Goal: Information Seeking & Learning: Learn about a topic

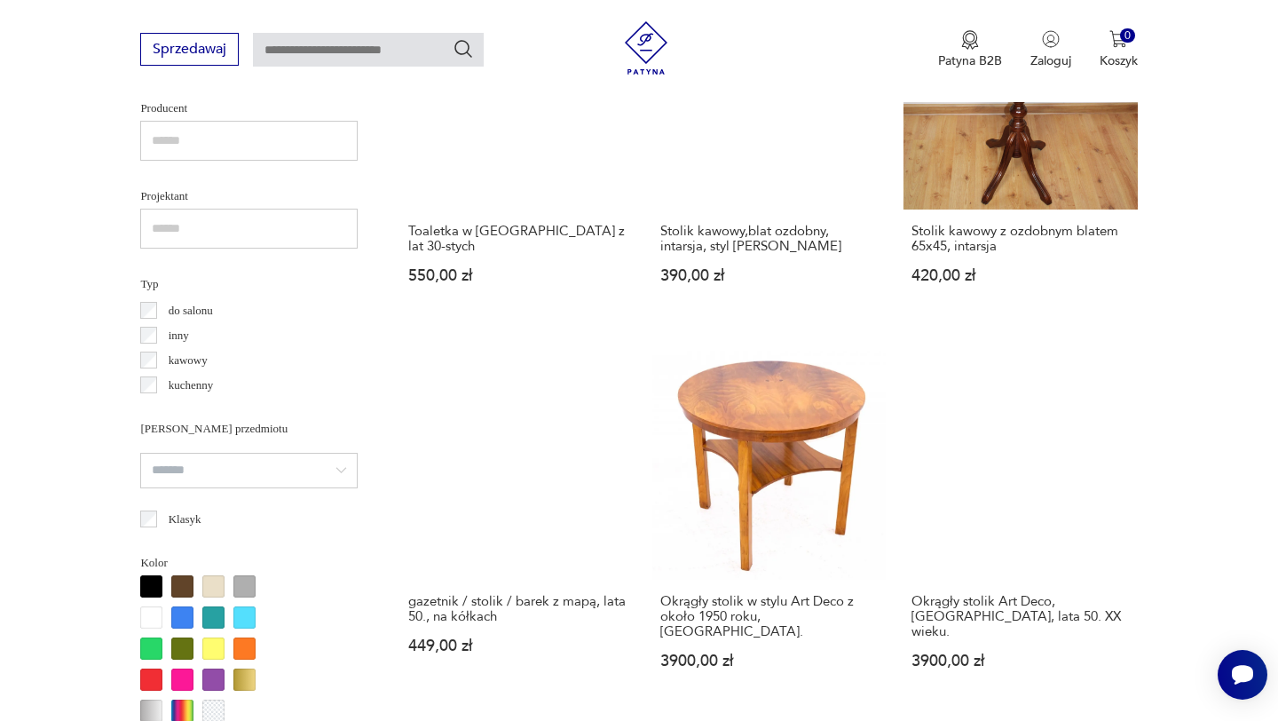
scroll to position [1196, 0]
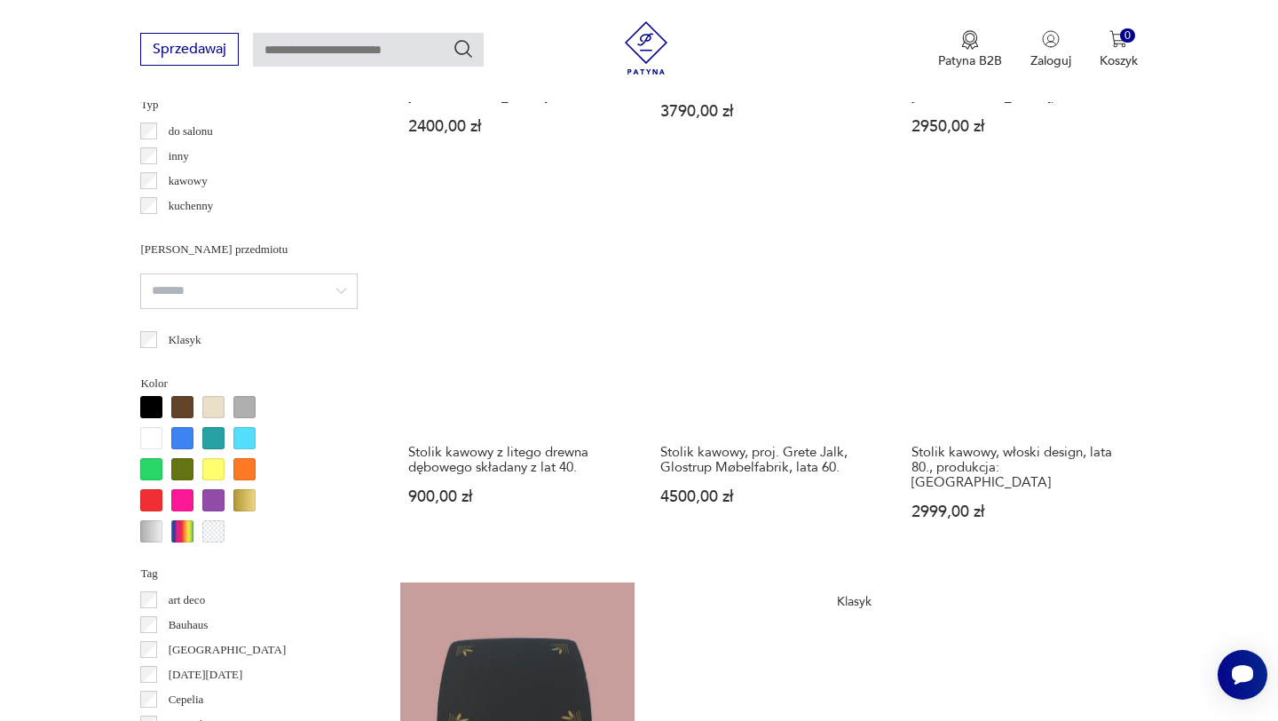
scroll to position [1372, 0]
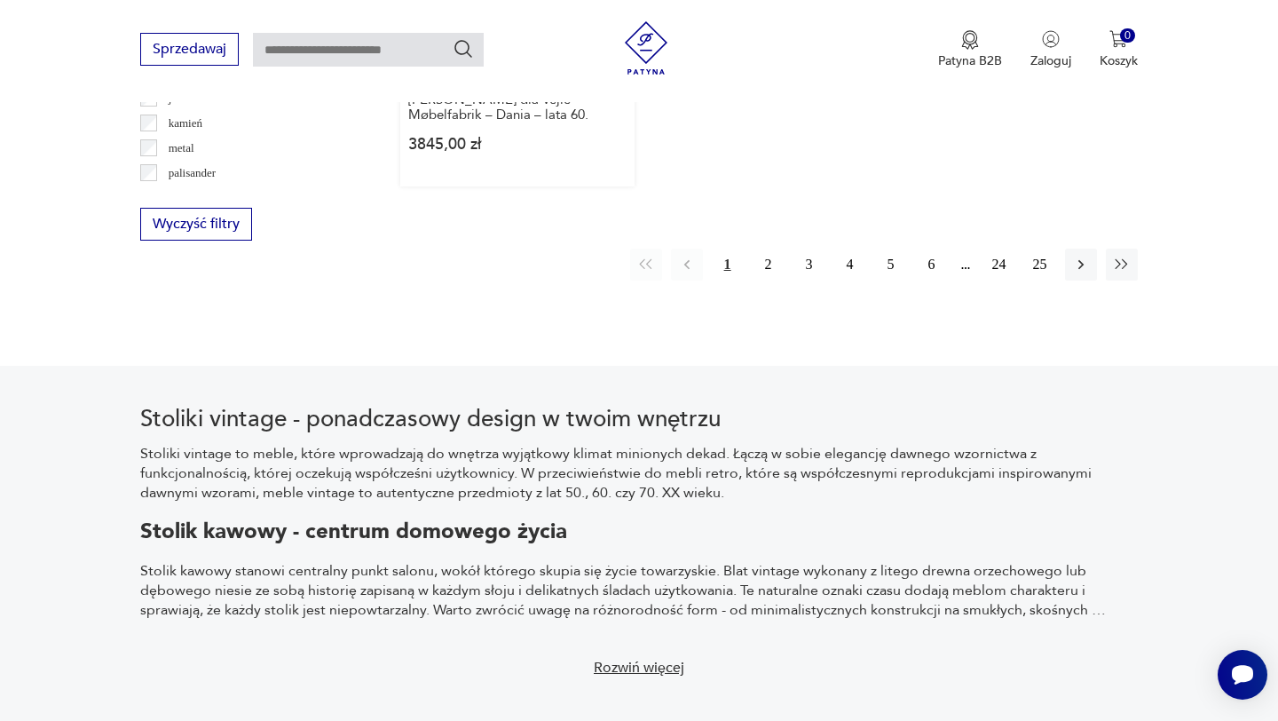
scroll to position [2754, 0]
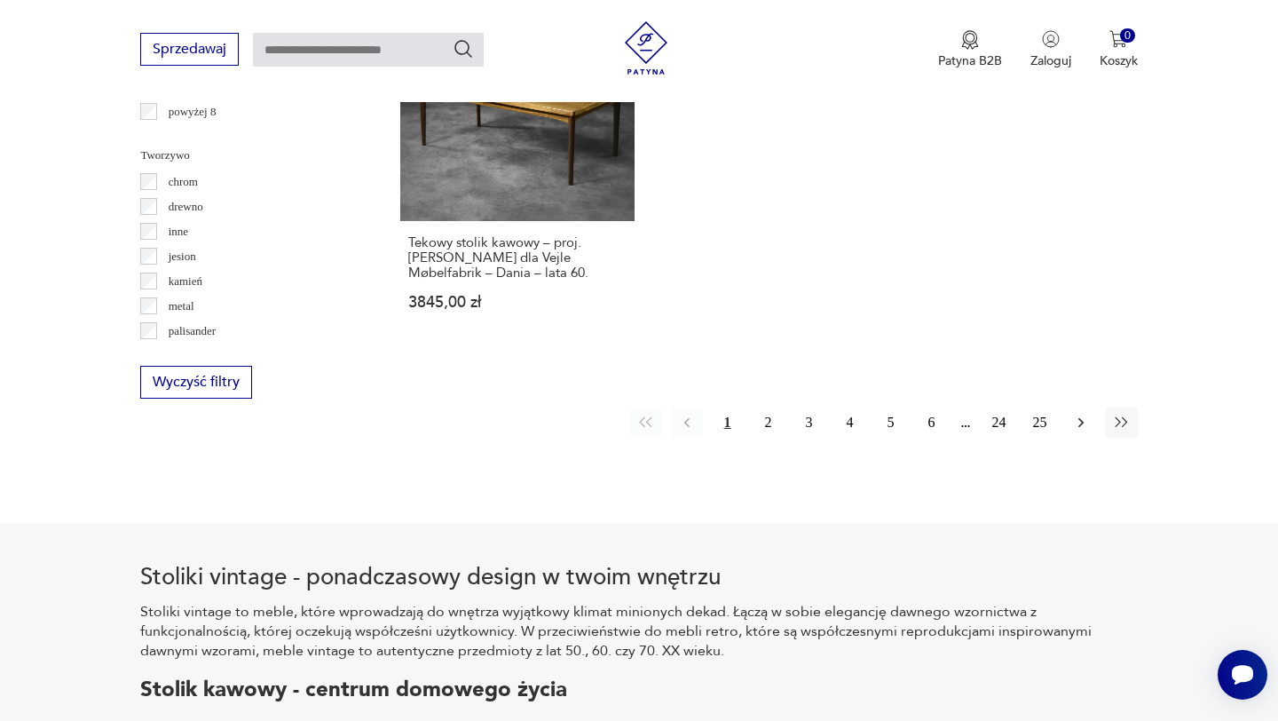
click at [1088, 407] on button "button" at bounding box center [1081, 423] width 32 height 32
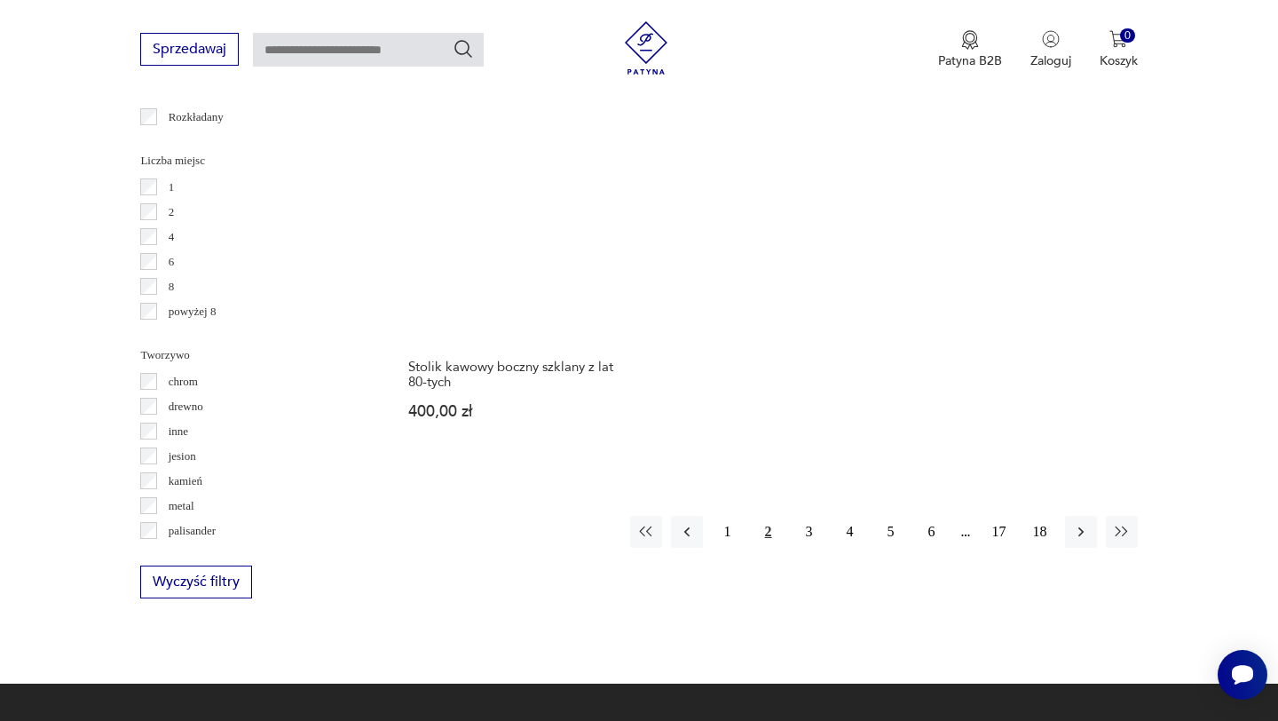
scroll to position [2558, 0]
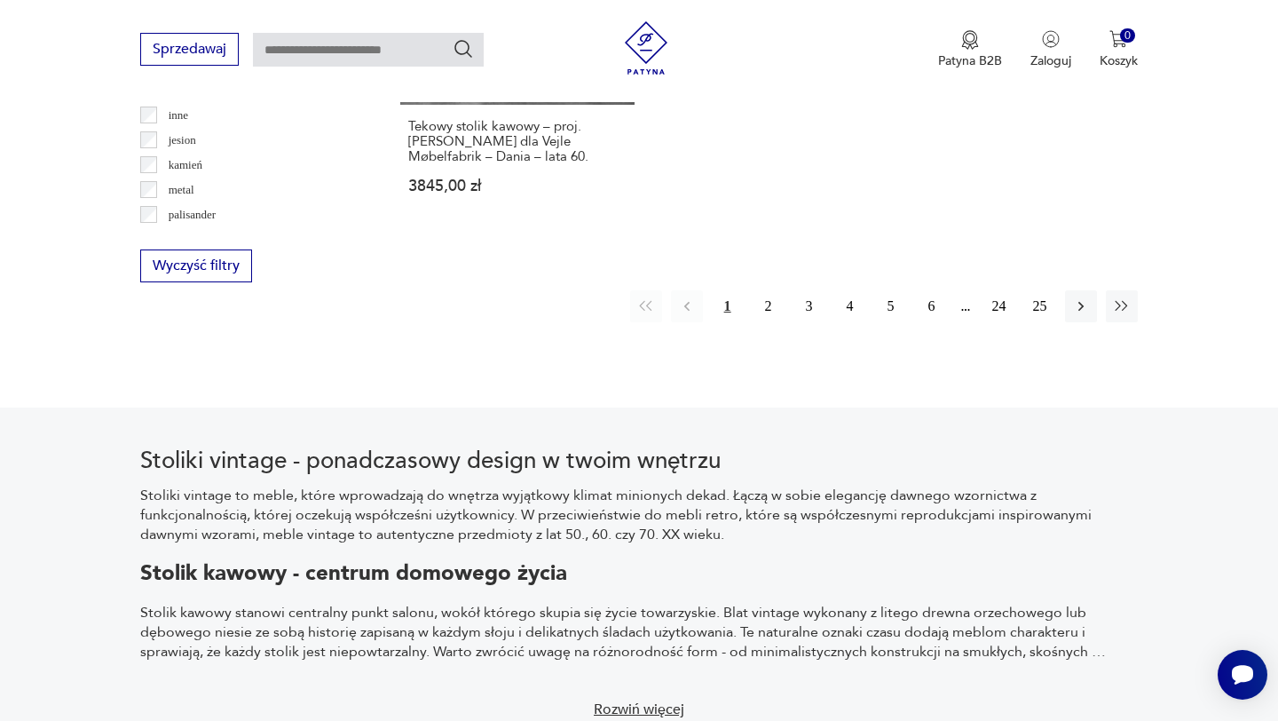
scroll to position [2865, 0]
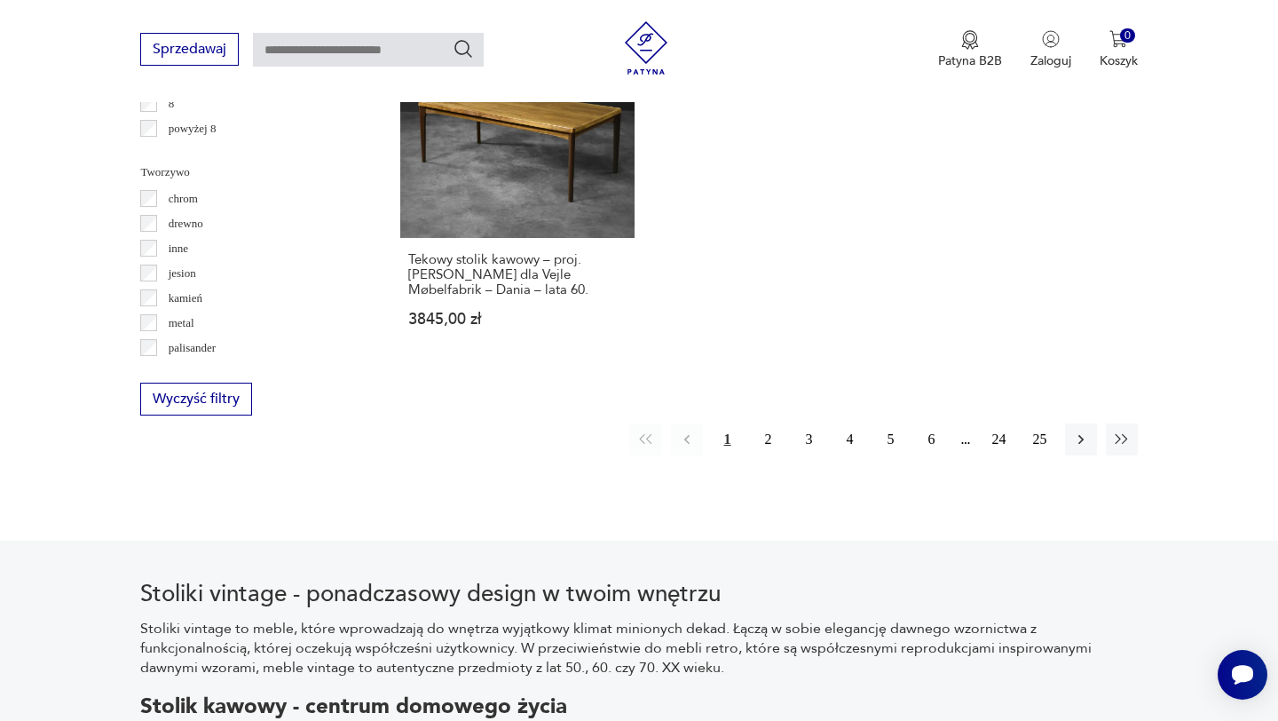
scroll to position [2675, 0]
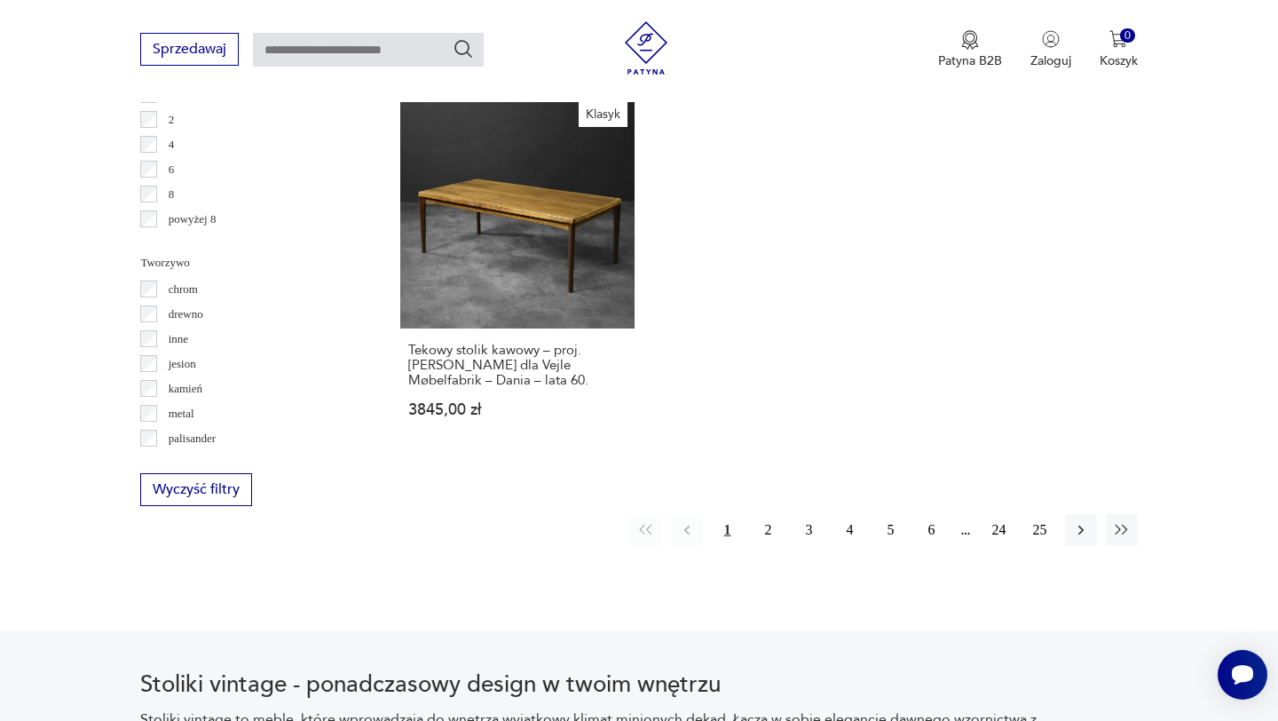
scroll to position [2648, 0]
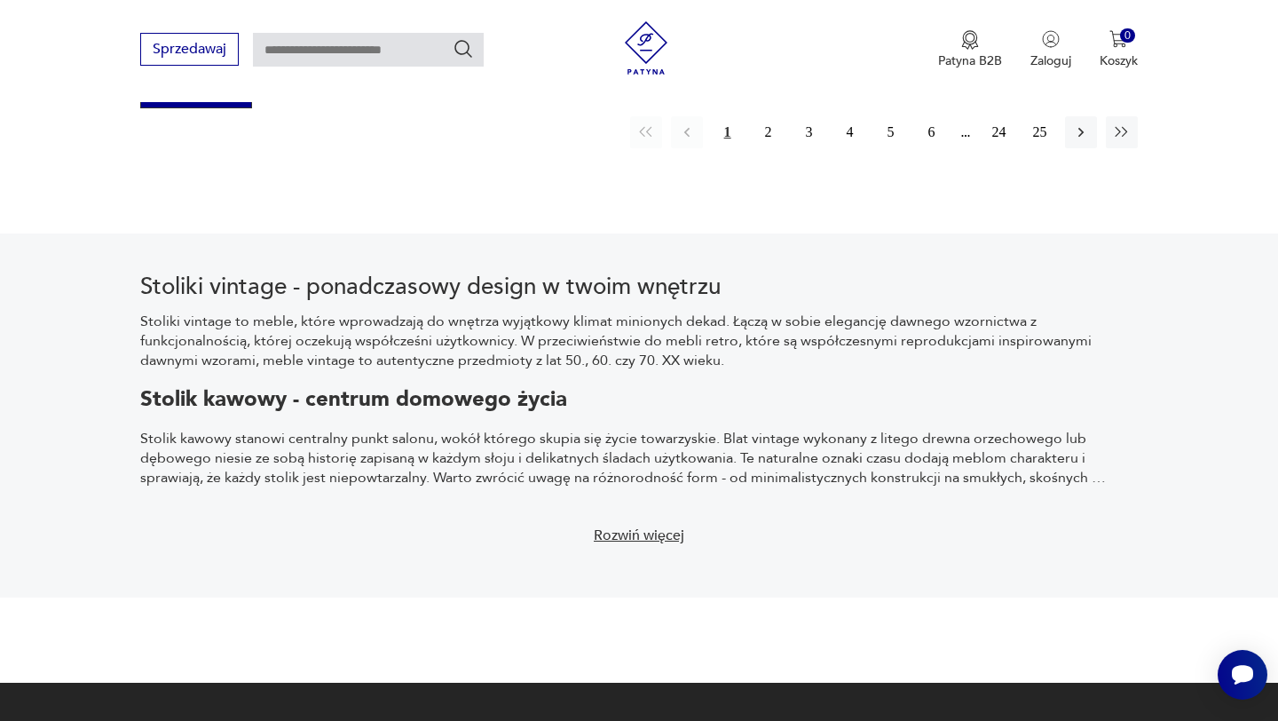
scroll to position [2736, 0]
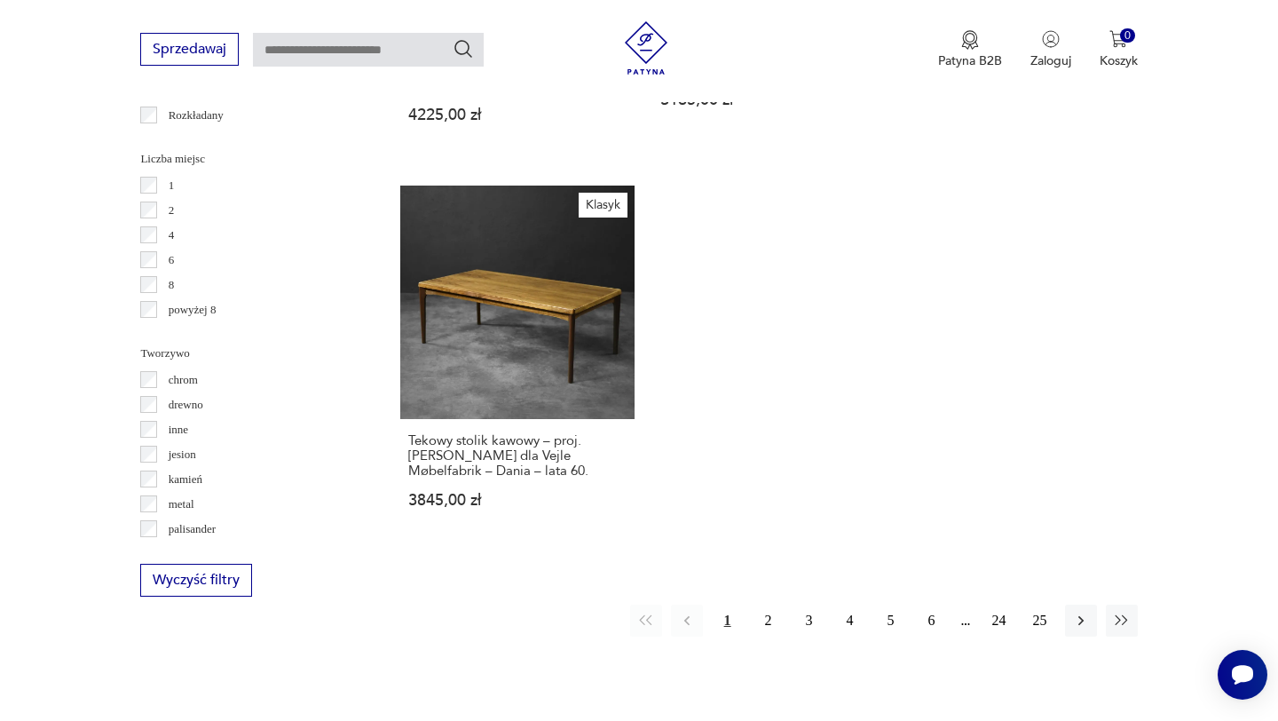
scroll to position [2516, 0]
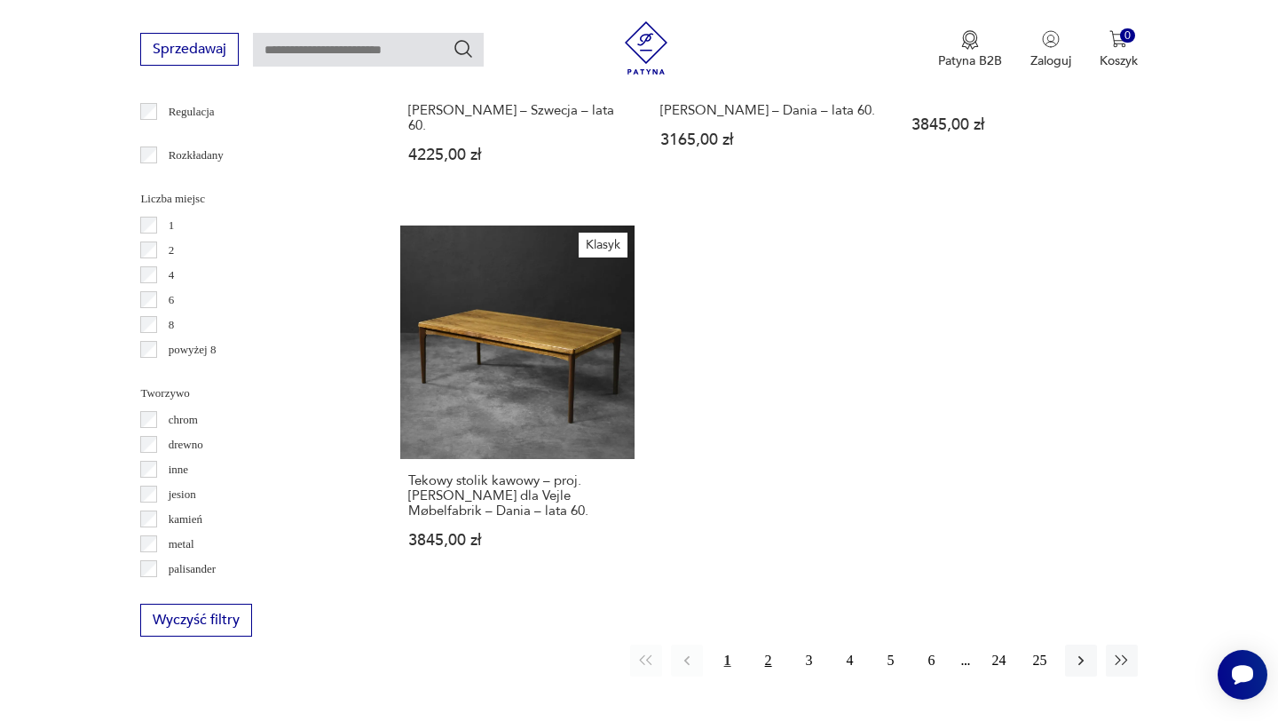
click at [766, 644] on button "2" at bounding box center [769, 660] width 32 height 32
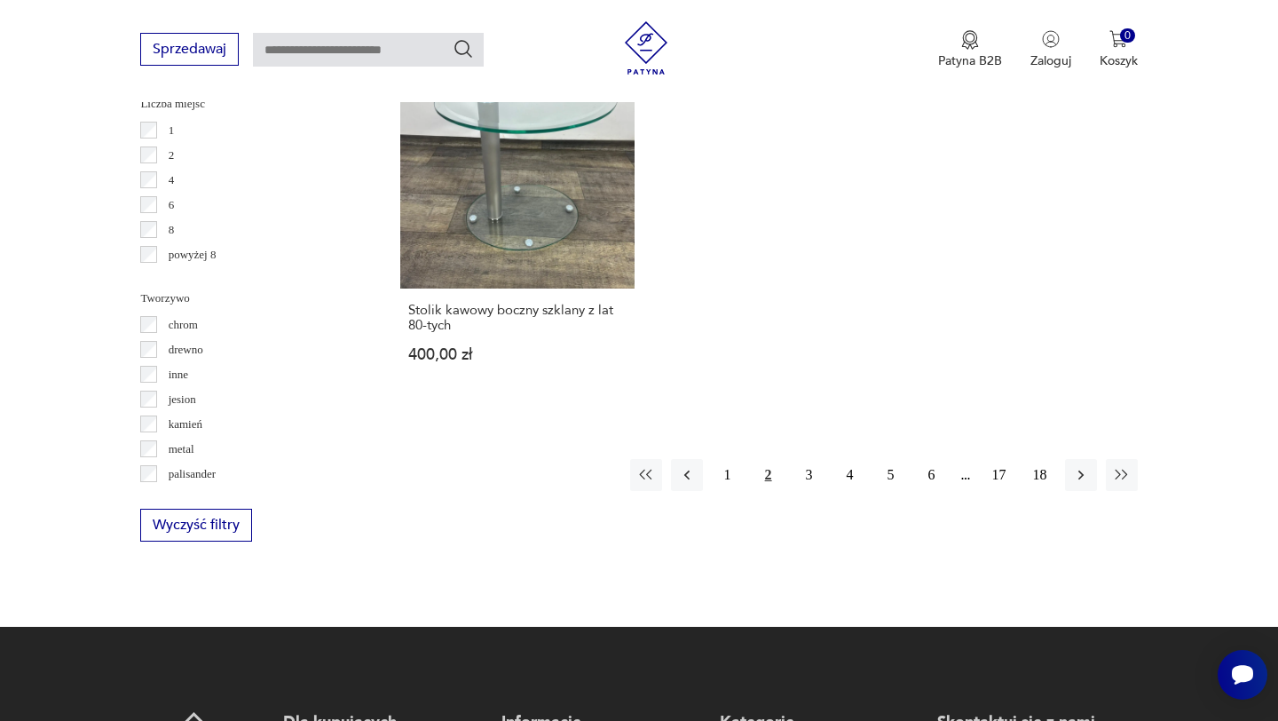
scroll to position [2617, 0]
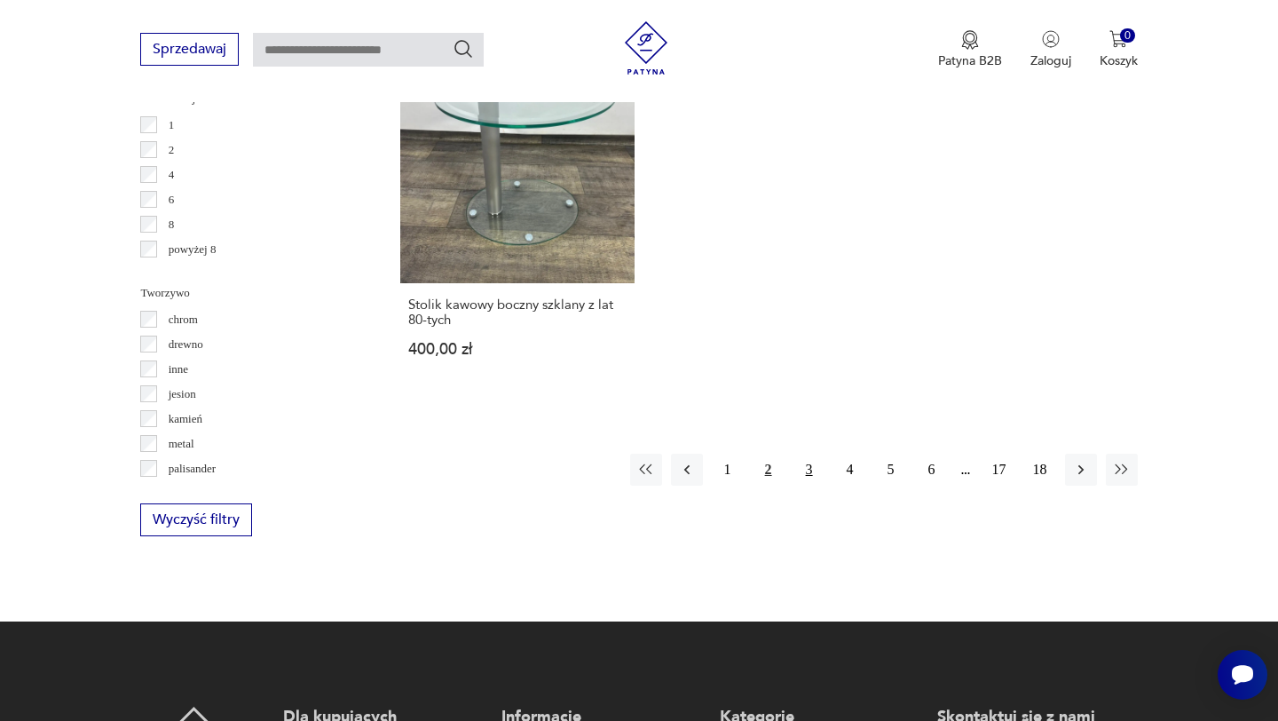
click at [807, 474] on button "3" at bounding box center [809, 470] width 32 height 32
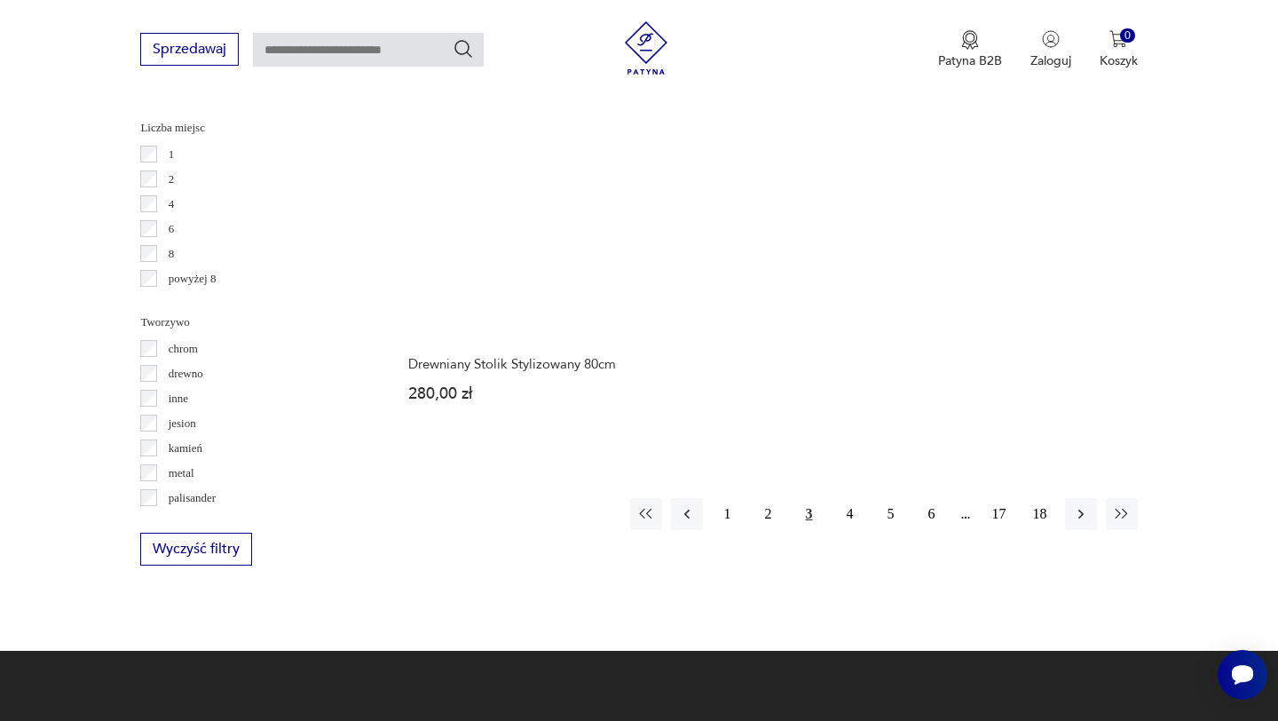
scroll to position [2590, 0]
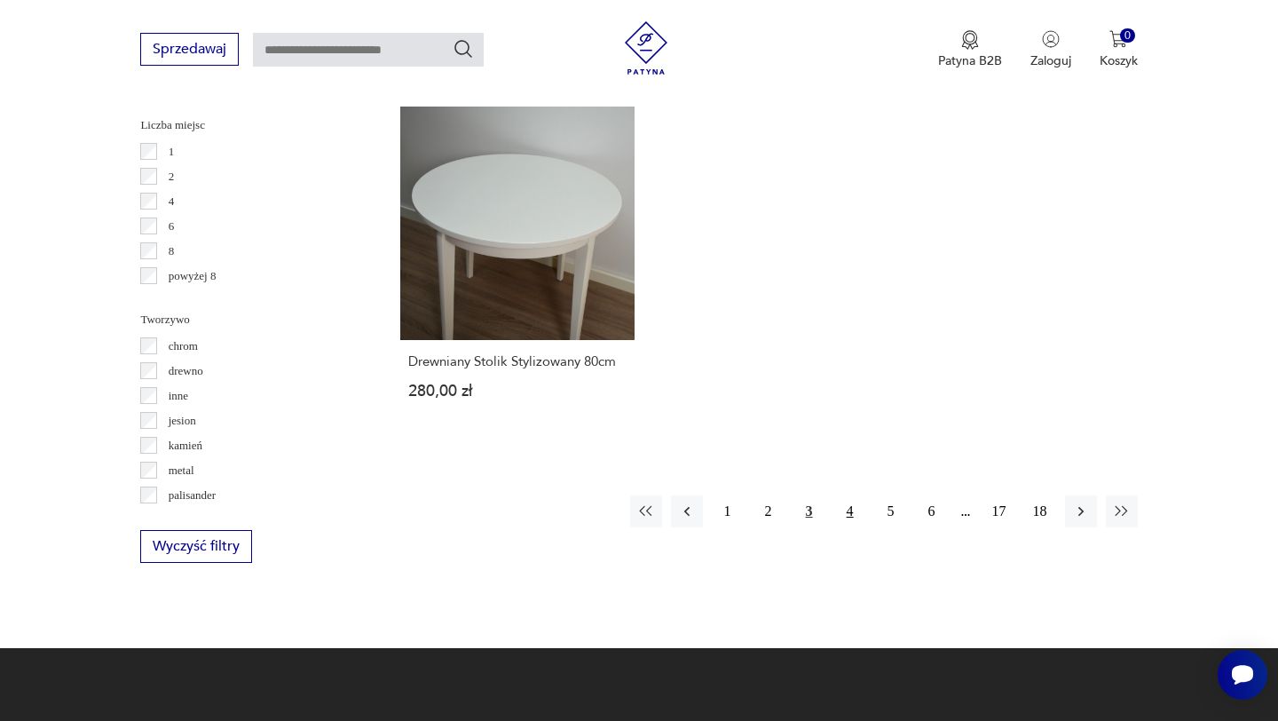
click at [844, 495] on button "4" at bounding box center [850, 511] width 32 height 32
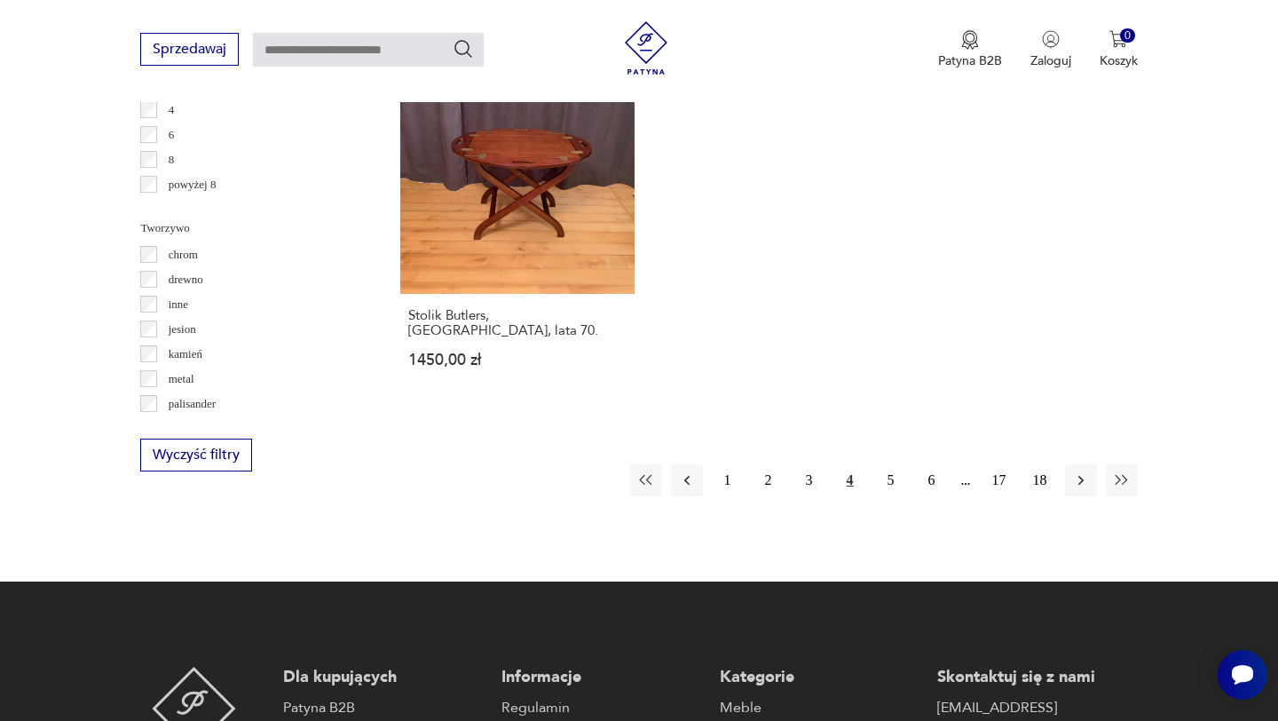
scroll to position [2682, 0]
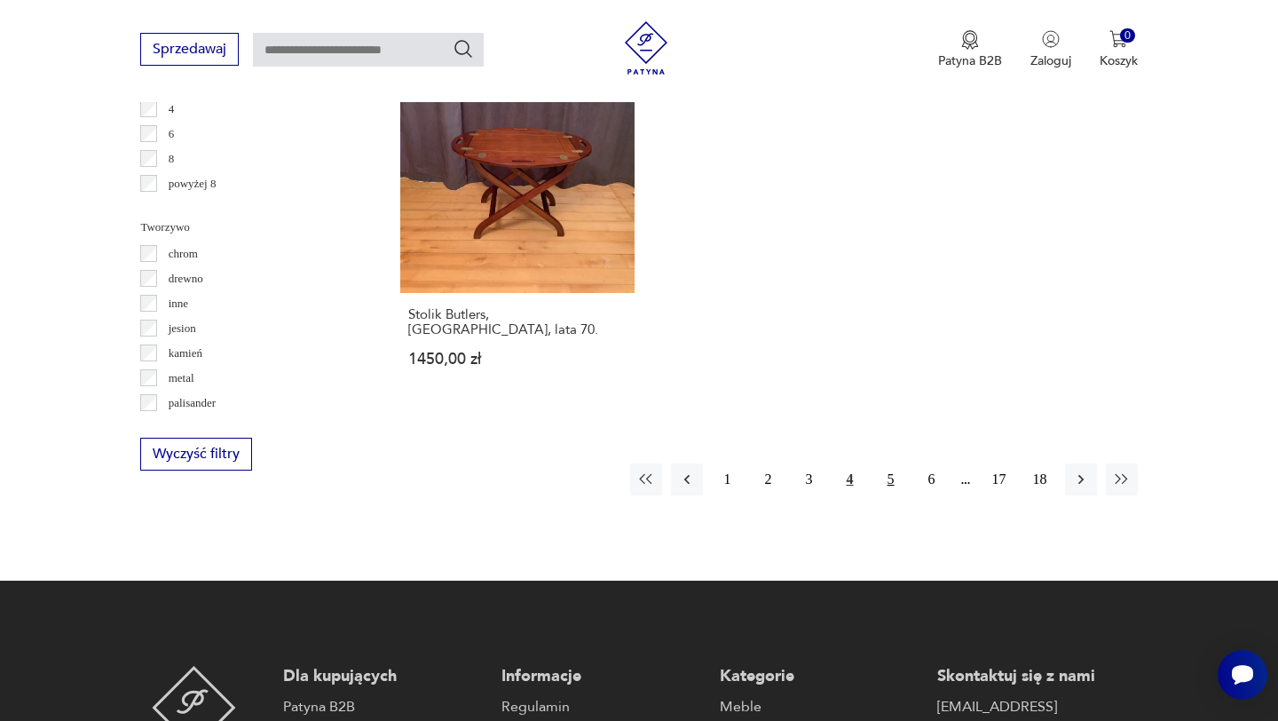
click at [892, 463] on button "5" at bounding box center [891, 479] width 32 height 32
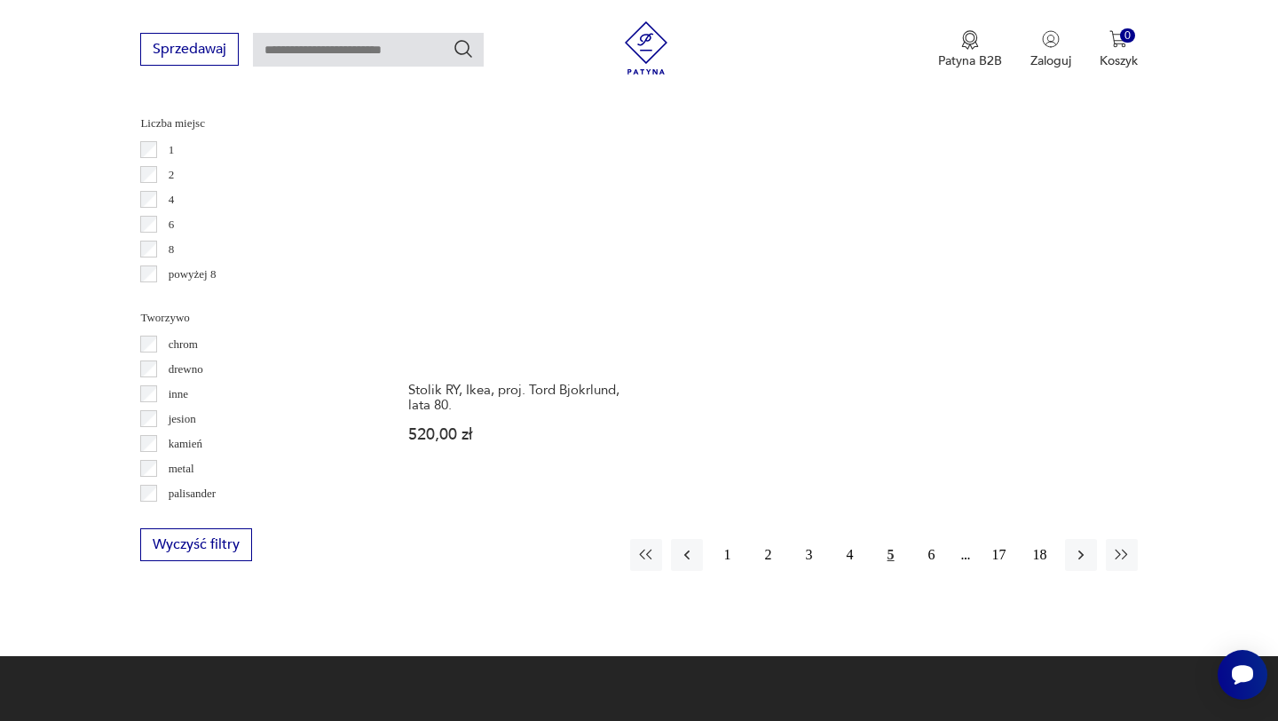
scroll to position [2597, 0]
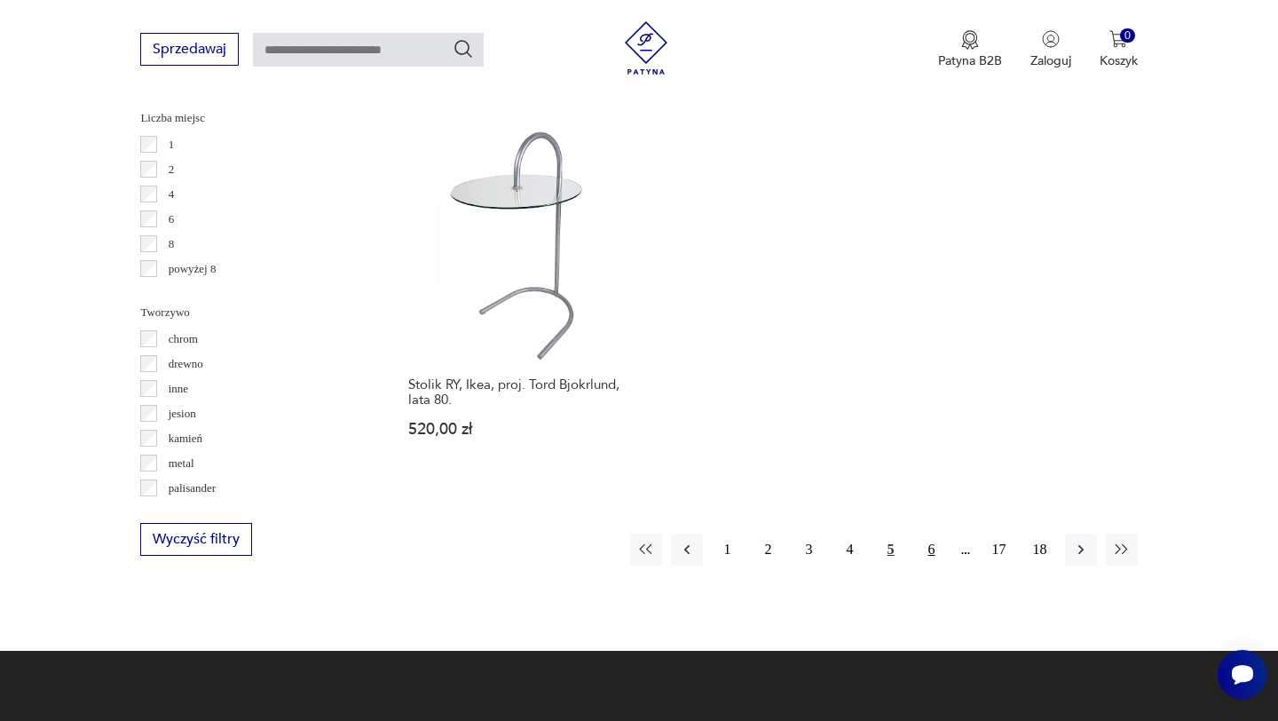
click at [930, 533] on button "6" at bounding box center [932, 549] width 32 height 32
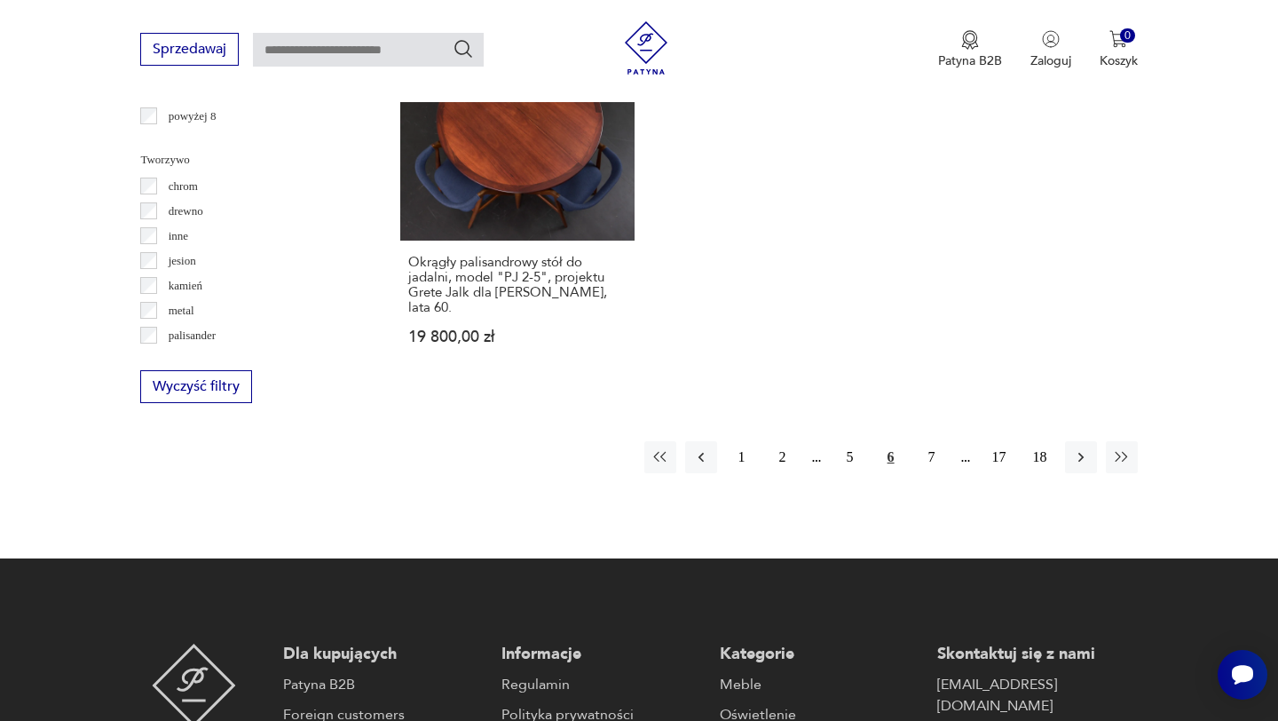
scroll to position [2793, 0]
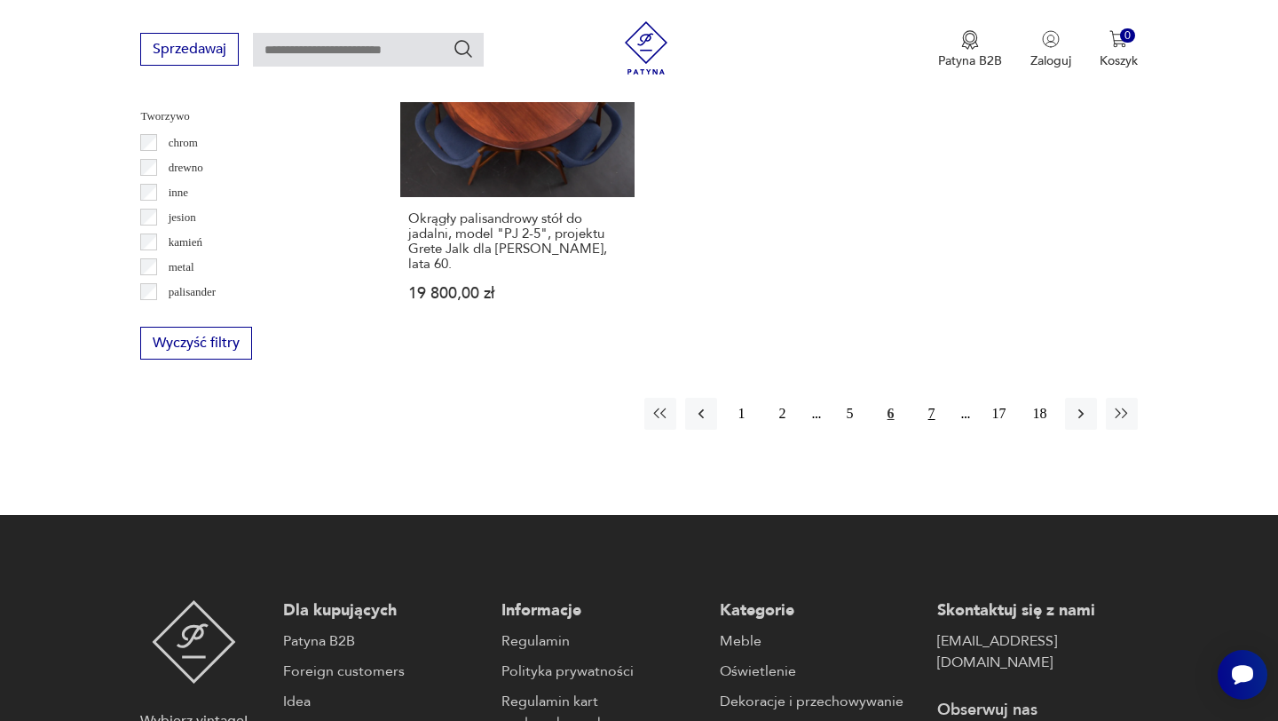
click at [928, 398] on button "7" at bounding box center [932, 414] width 32 height 32
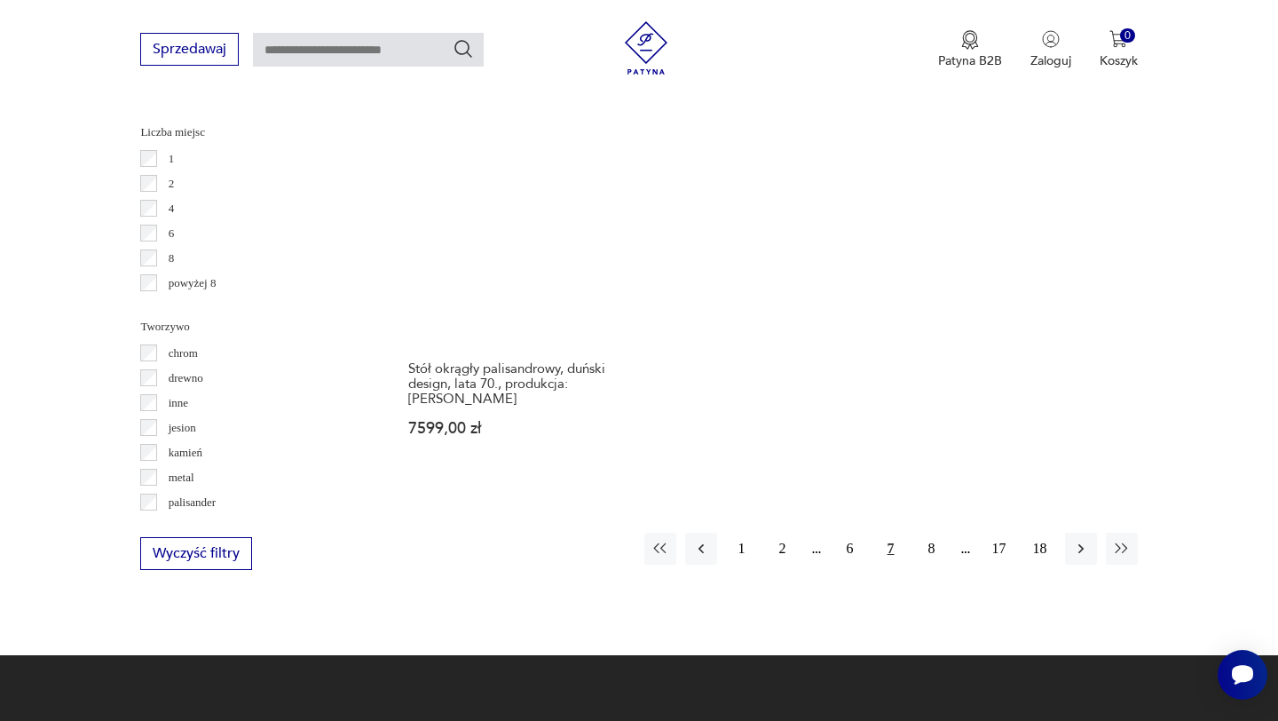
scroll to position [2735, 0]
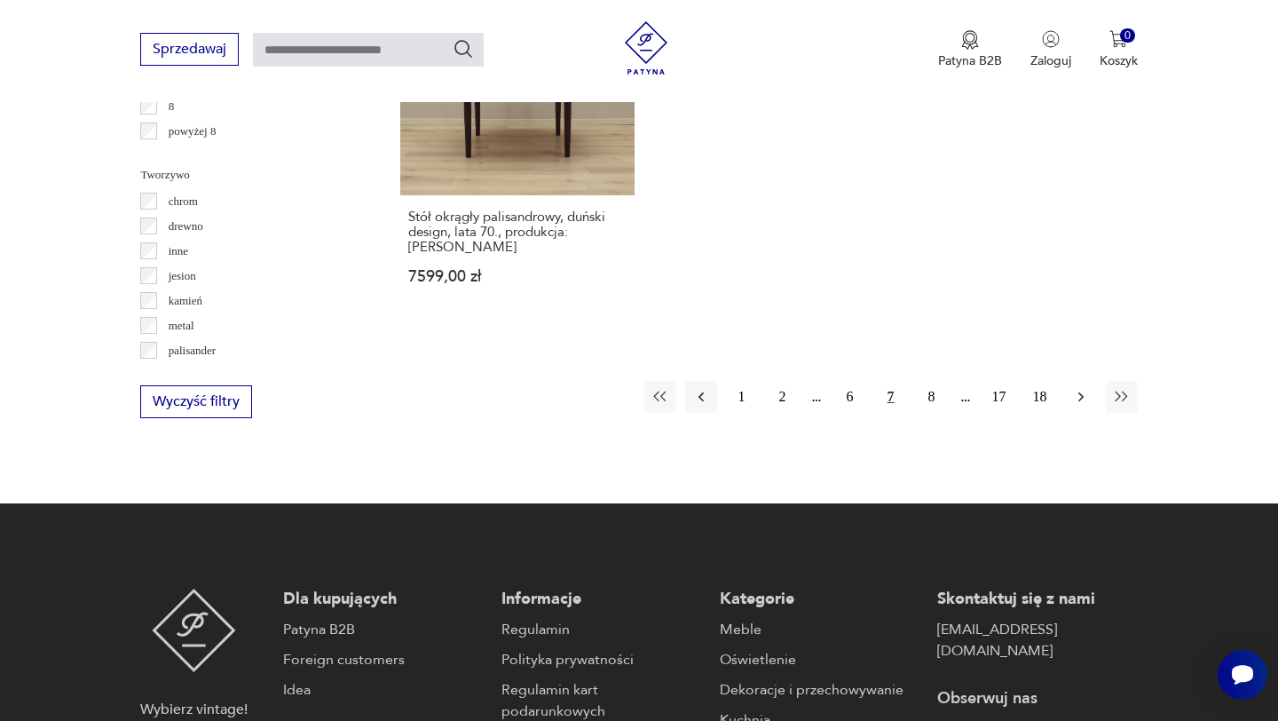
click at [1075, 388] on icon "button" at bounding box center [1081, 397] width 18 height 18
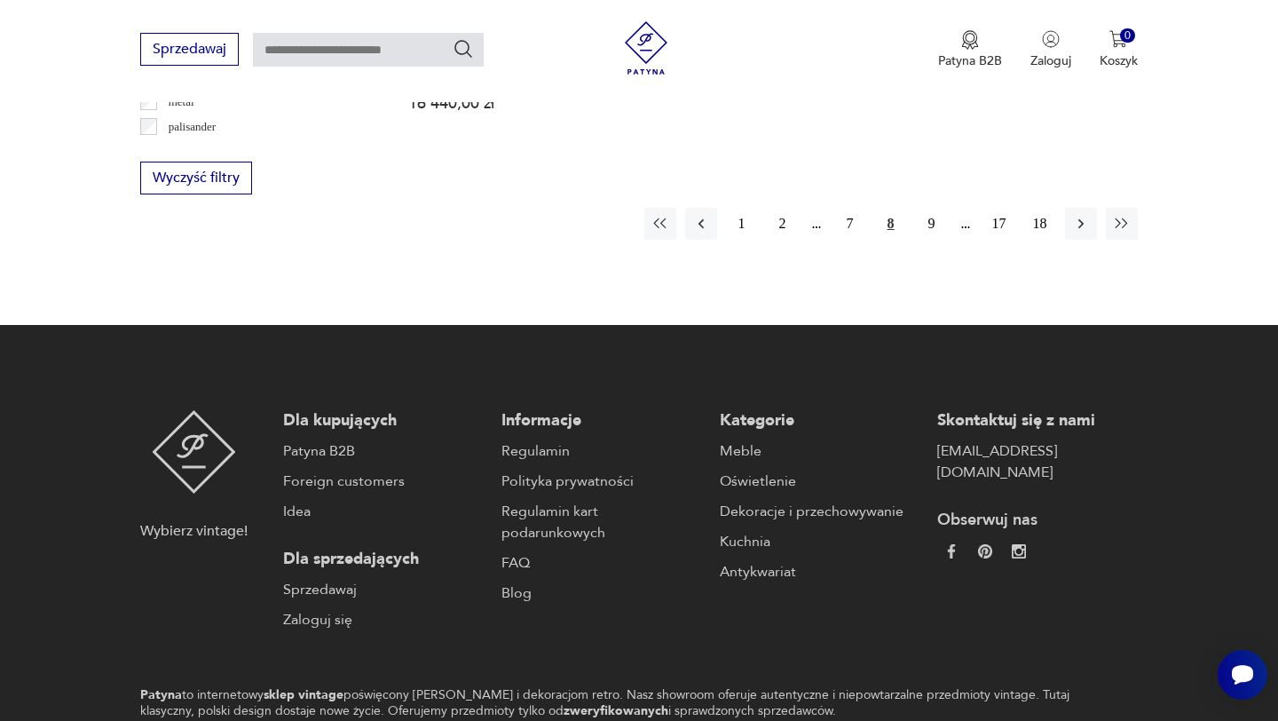
scroll to position [3007, 0]
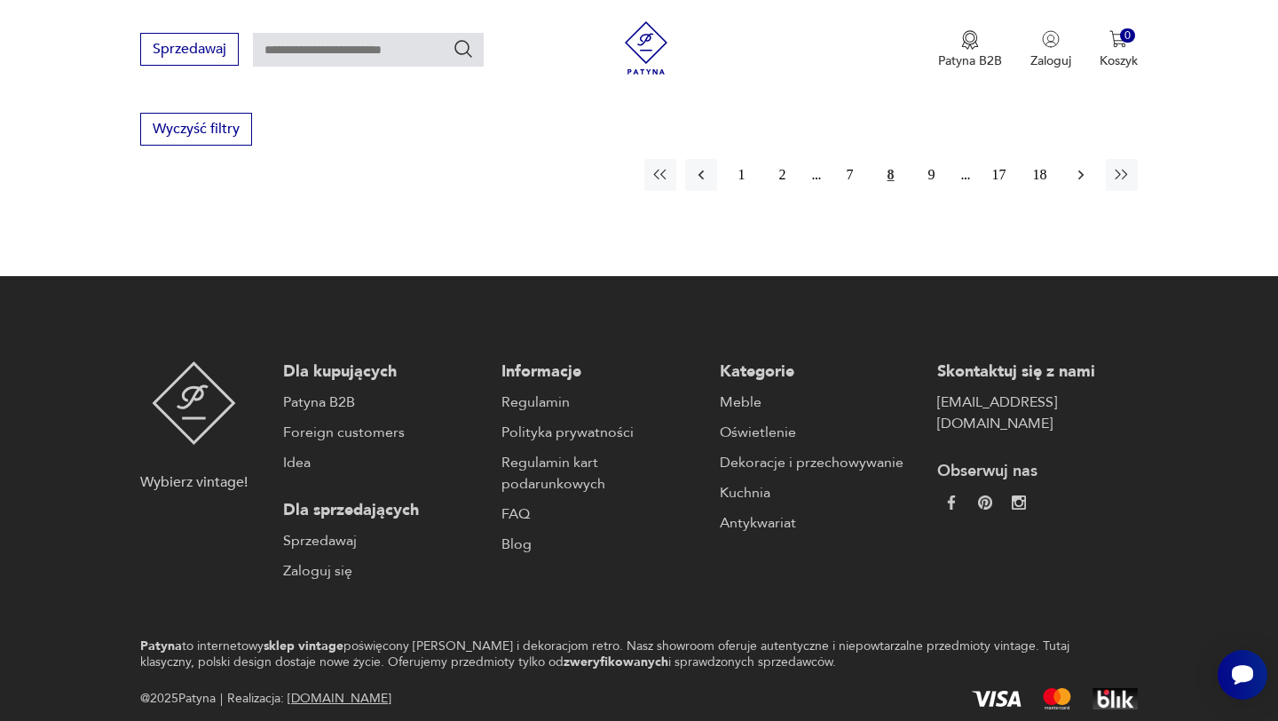
click at [1077, 159] on button "button" at bounding box center [1081, 175] width 32 height 32
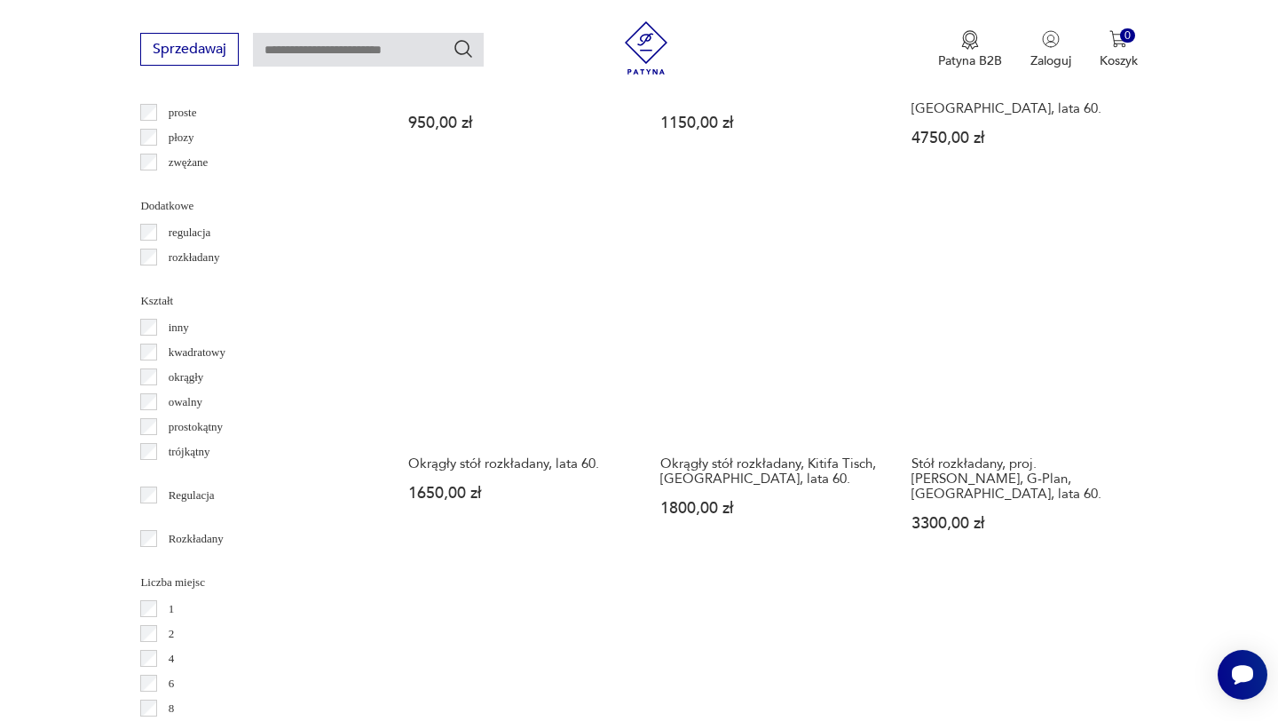
scroll to position [2240, 0]
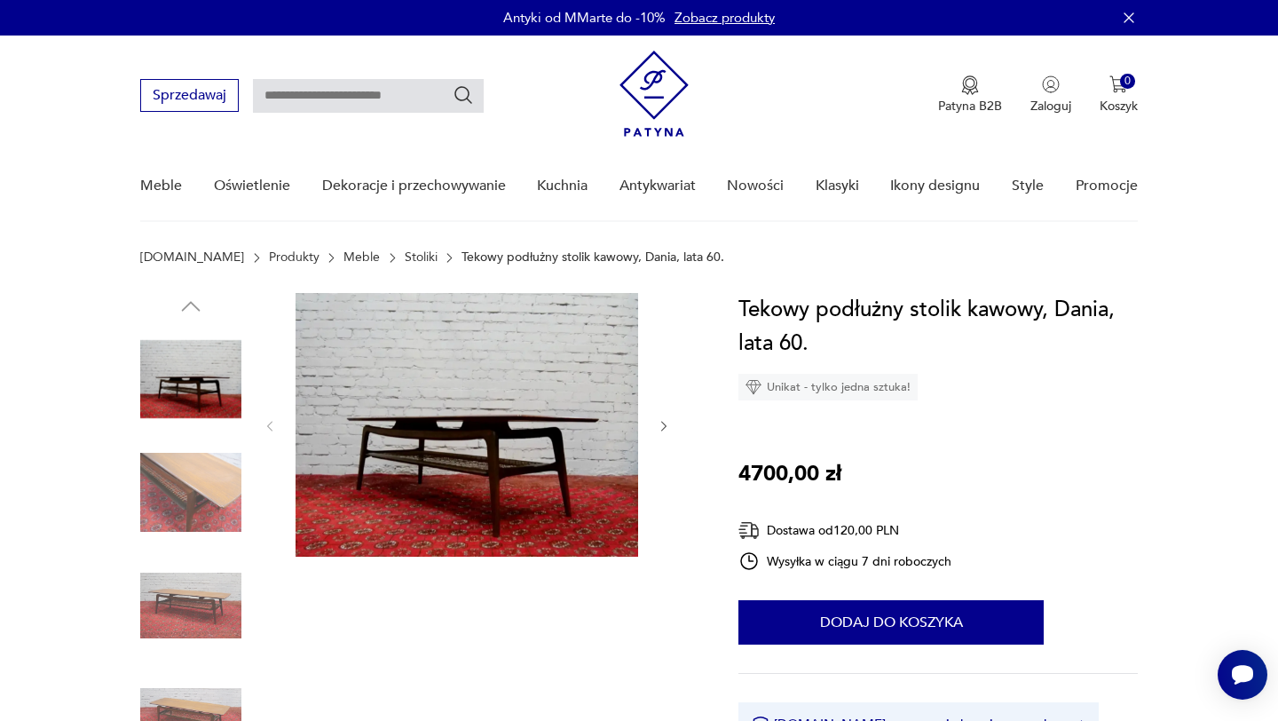
click at [223, 495] on img at bounding box center [190, 492] width 101 height 101
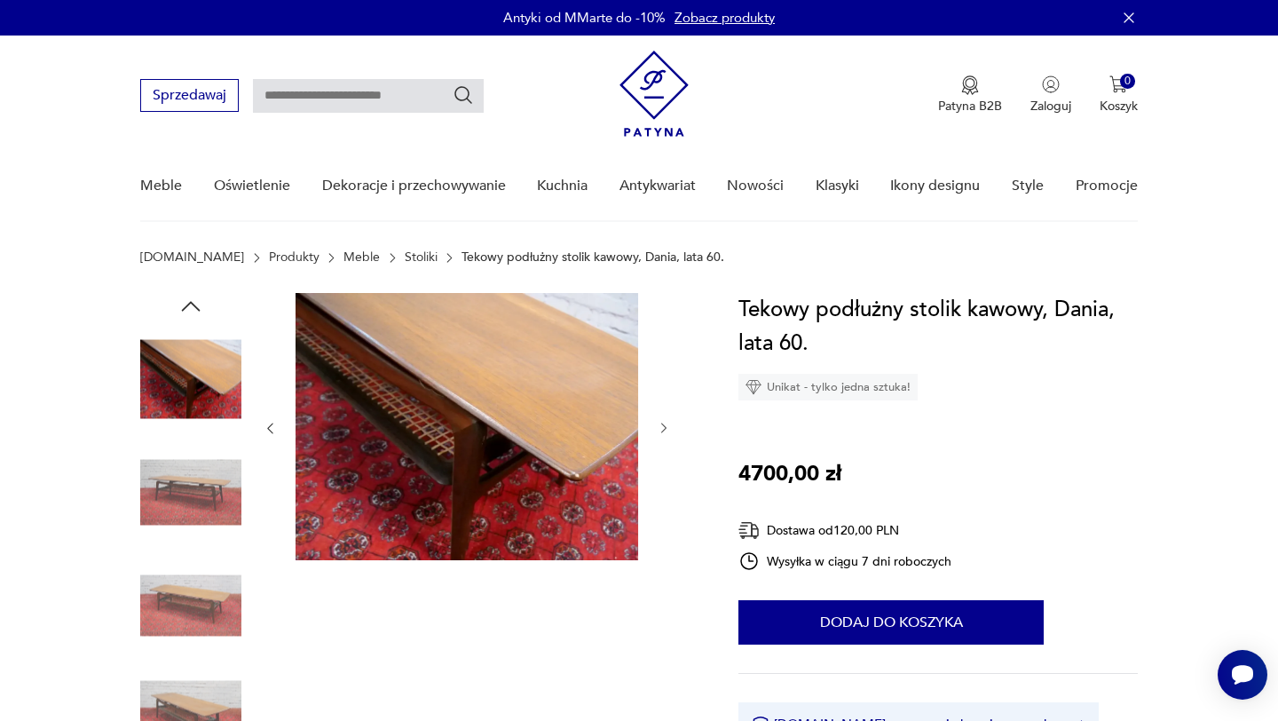
click at [666, 429] on icon "button" at bounding box center [664, 428] width 15 height 15
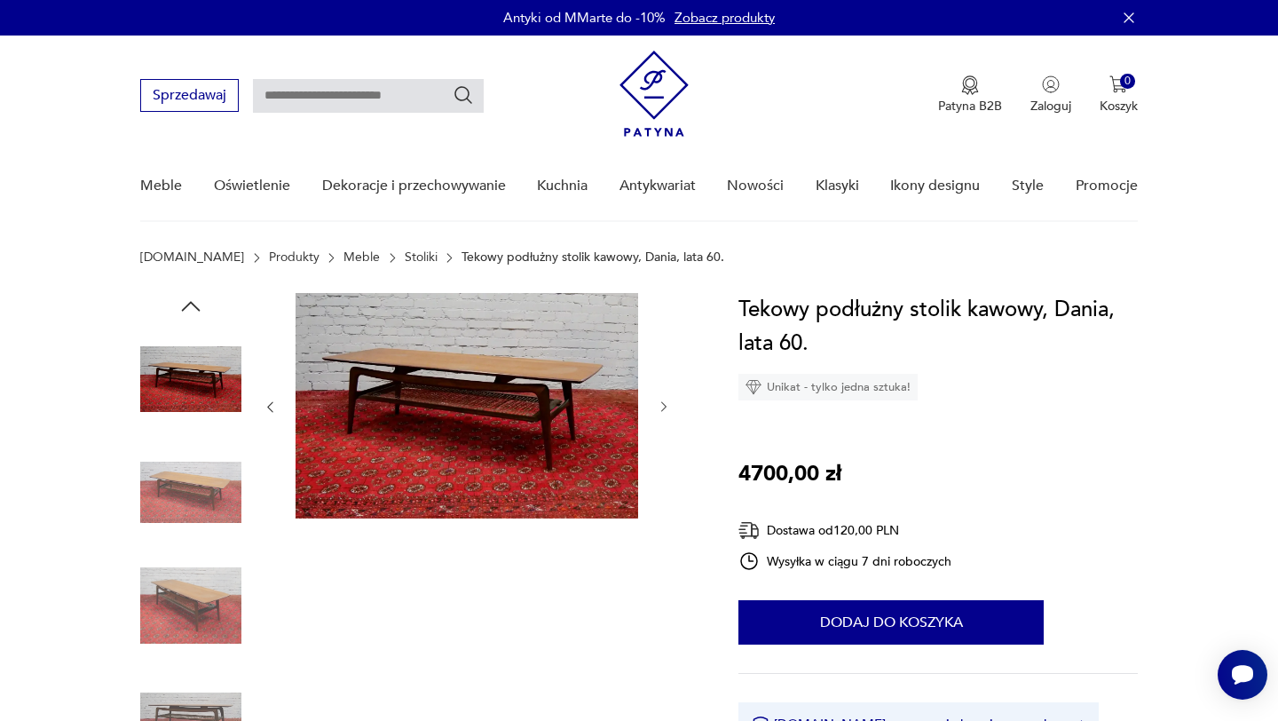
click at [666, 429] on div at bounding box center [467, 407] width 408 height 228
click at [668, 396] on div at bounding box center [467, 407] width 408 height 228
click at [666, 399] on button "button" at bounding box center [664, 408] width 15 height 18
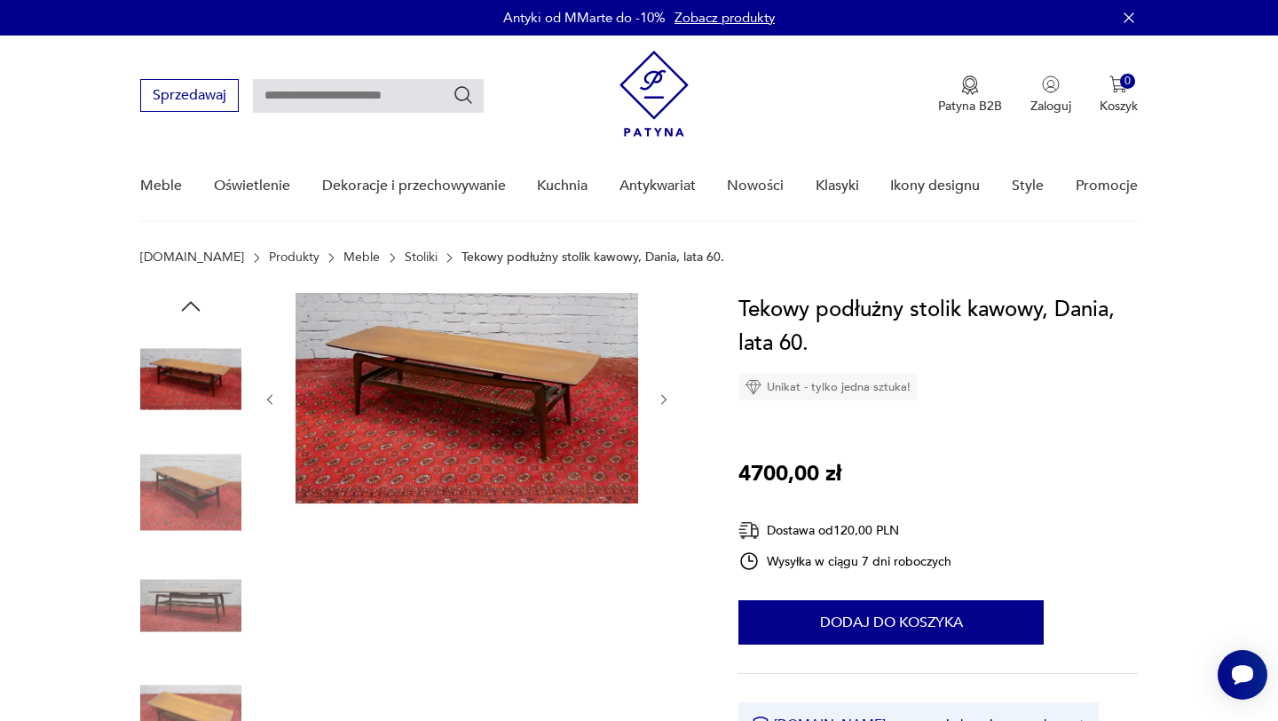
click at [666, 398] on icon "button" at bounding box center [664, 399] width 15 height 15
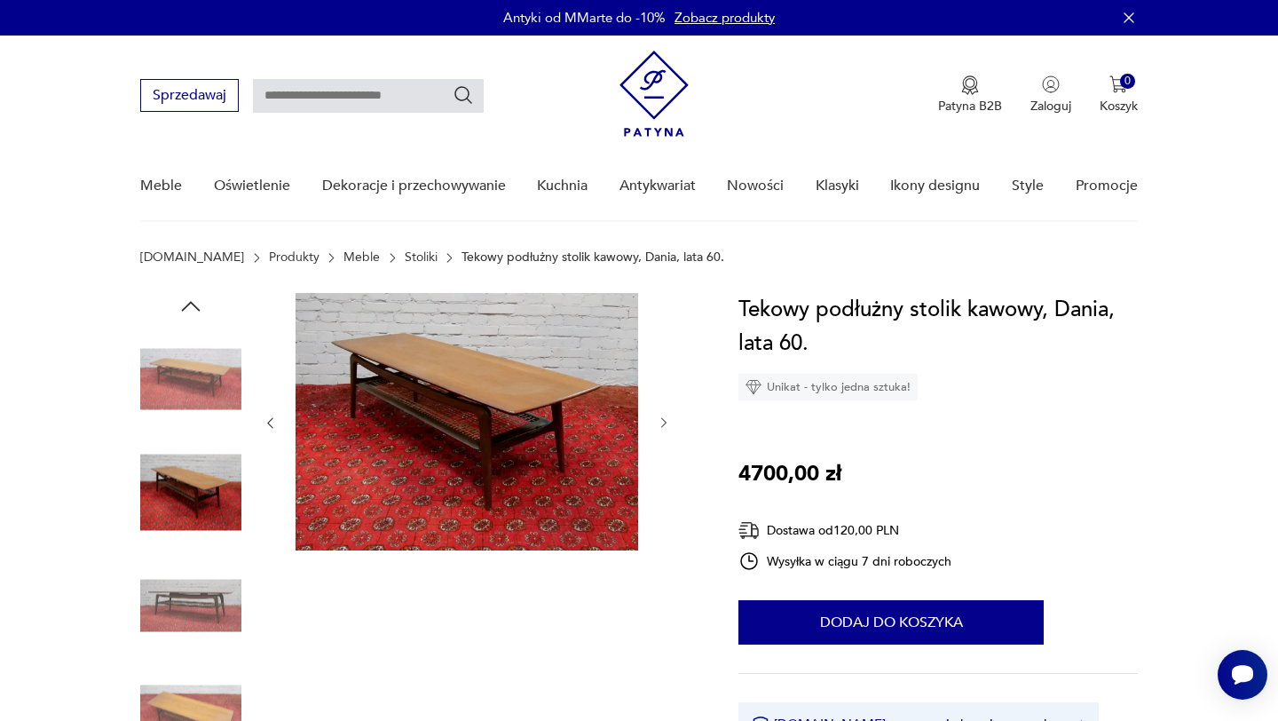
click at [666, 398] on div at bounding box center [467, 423] width 408 height 260
